Goal: Transaction & Acquisition: Purchase product/service

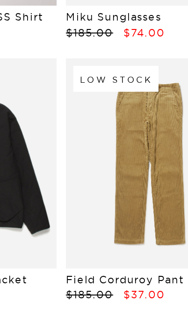
scroll to position [663, 0]
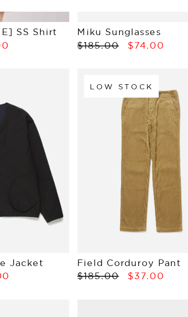
click at [96, 142] on link at bounding box center [138, 195] width 85 height 106
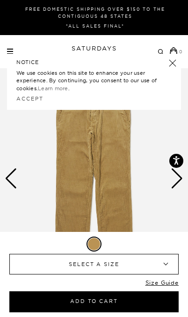
click at [176, 63] on link at bounding box center [172, 63] width 13 height 13
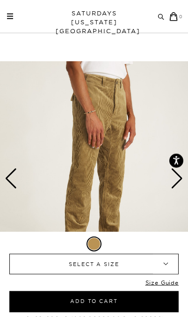
click at [181, 180] on div "Next slide" at bounding box center [176, 178] width 13 height 21
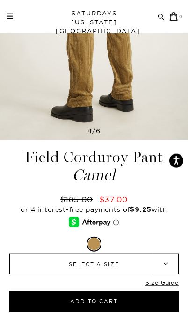
scroll to position [152, 0]
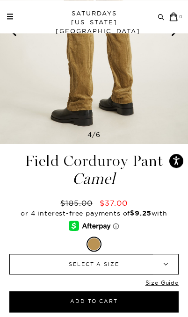
click at [162, 286] on link "Size Guide" at bounding box center [161, 285] width 33 height 12
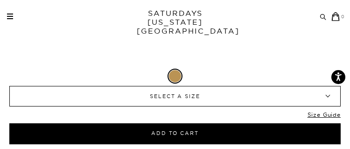
scroll to position [1216, 0]
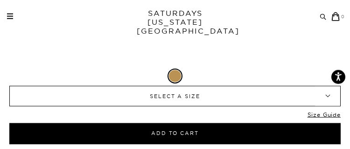
click at [187, 123] on link "Size Guide" at bounding box center [324, 117] width 33 height 12
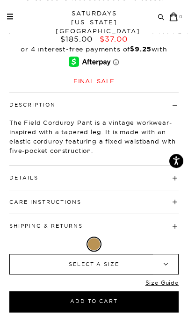
scroll to position [310, 0]
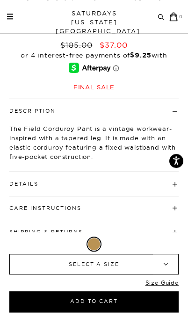
click at [83, 233] on span at bounding box center [83, 231] width 0 height 7
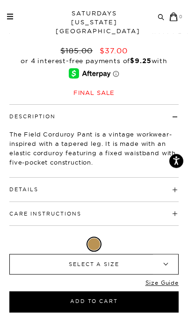
scroll to position [305, 0]
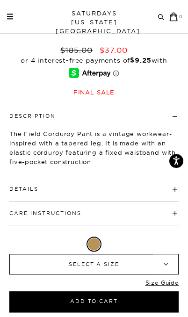
click at [178, 236] on h4 "Shipping & Returns" at bounding box center [93, 232] width 169 height 15
click at [81, 212] on span at bounding box center [81, 213] width 0 height 7
click at [172, 214] on h4 "Care Instructions" at bounding box center [93, 208] width 169 height 15
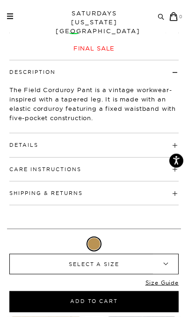
scroll to position [349, 0]
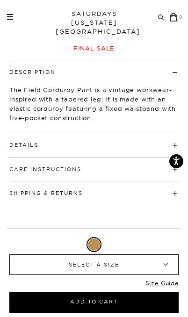
click at [178, 141] on h4 "Details" at bounding box center [93, 140] width 169 height 15
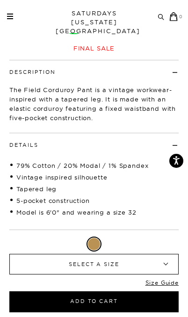
click at [177, 140] on h4 "Details" at bounding box center [93, 140] width 169 height 15
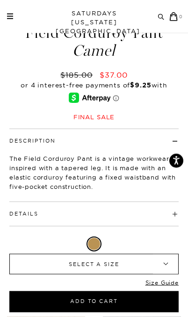
scroll to position [281, 0]
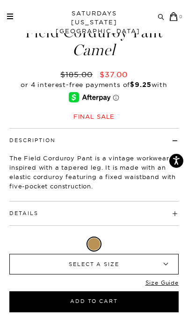
click at [170, 274] on b "▾" at bounding box center [165, 264] width 25 height 20
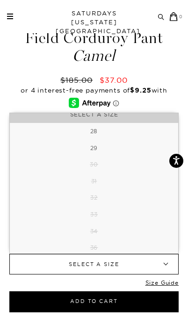
scroll to position [275, 0]
click at [152, 173] on li "30" at bounding box center [94, 164] width 168 height 17
select select "30"
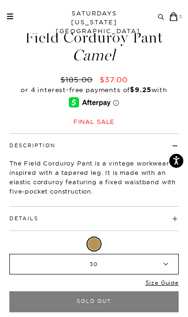
click at [162, 274] on b "▾" at bounding box center [165, 264] width 25 height 20
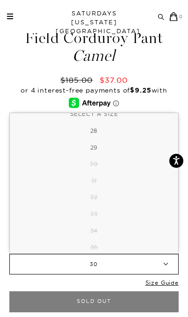
scroll to position [7, 0]
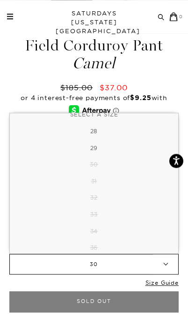
click at [104, 274] on span "30" at bounding box center [94, 264] width 126 height 20
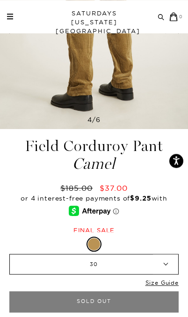
scroll to position [167, 0]
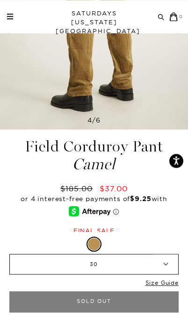
click at [165, 274] on b "▾" at bounding box center [165, 264] width 25 height 20
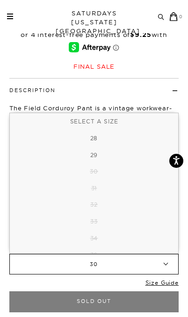
scroll to position [335, 0]
